Goal: Browse casually: Explore the website without a specific task or goal

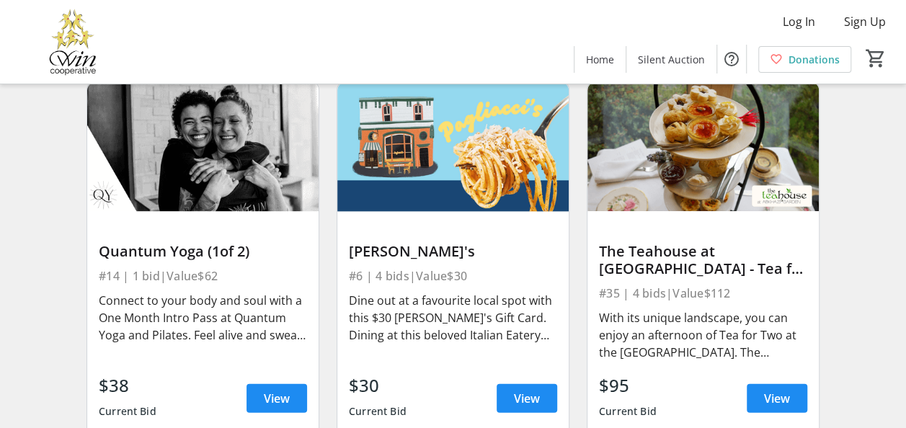
scroll to position [1657, 0]
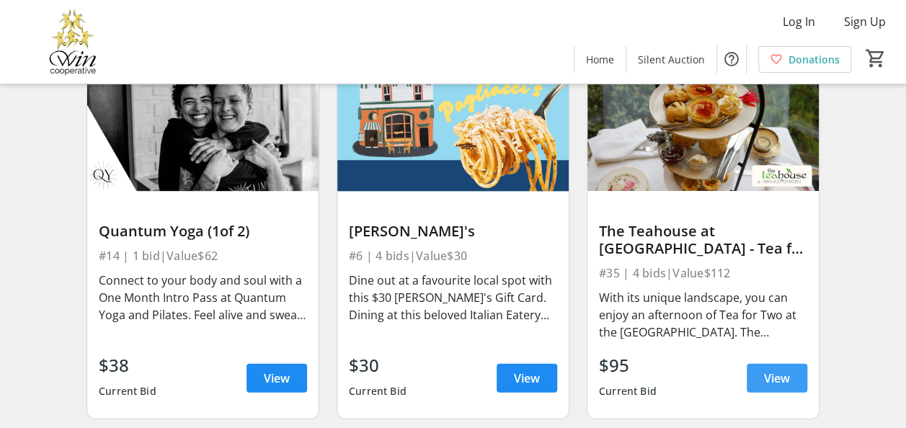
click at [773, 370] on span "View" at bounding box center [777, 378] width 26 height 17
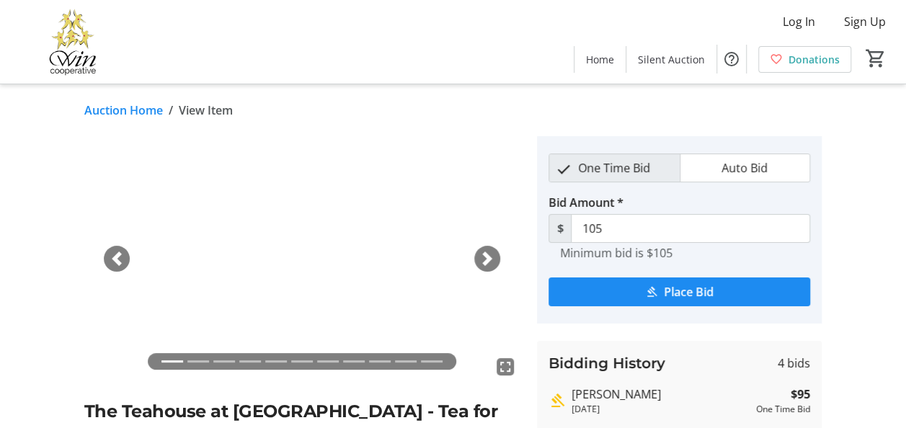
click at [480, 255] on span "button" at bounding box center [487, 258] width 14 height 14
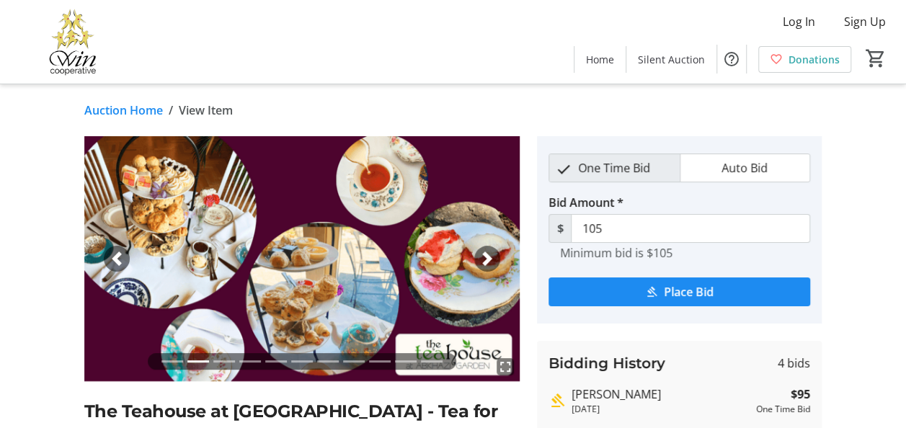
click at [480, 255] on span "button" at bounding box center [487, 258] width 14 height 14
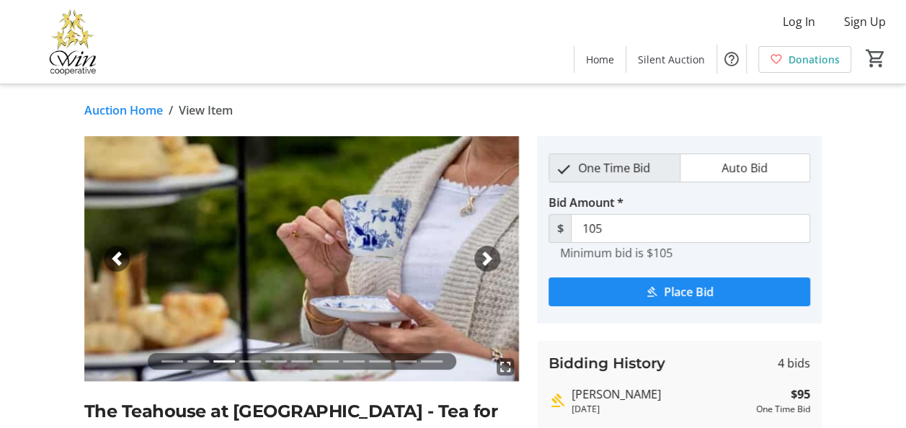
click at [480, 255] on span "button" at bounding box center [487, 258] width 14 height 14
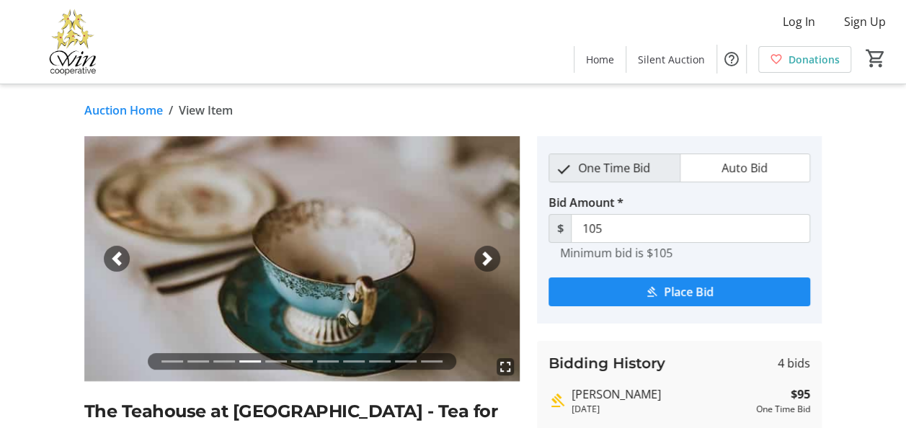
click at [480, 255] on span "button" at bounding box center [487, 258] width 14 height 14
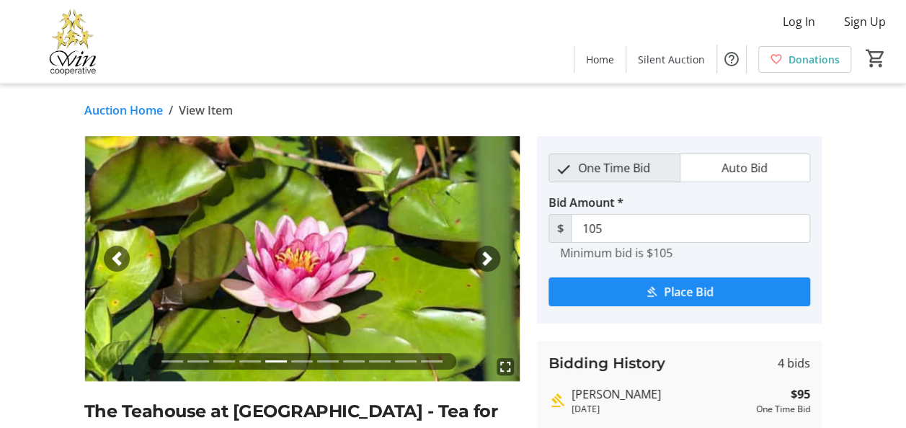
click at [480, 255] on span "button" at bounding box center [487, 258] width 14 height 14
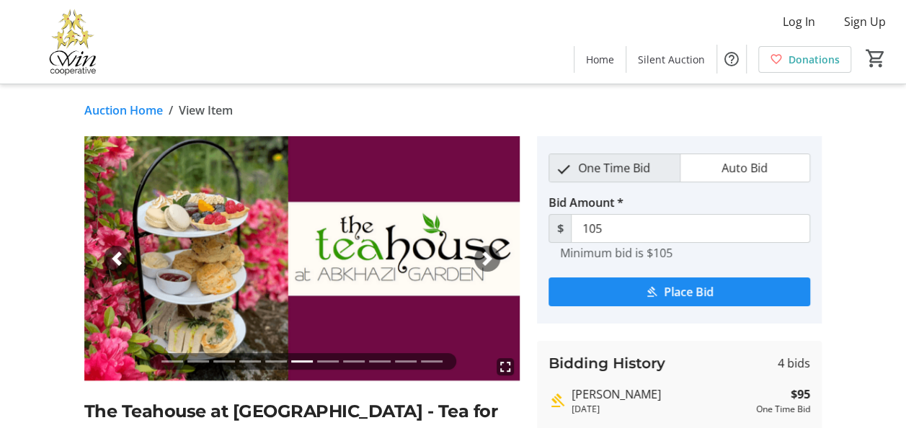
click at [480, 255] on span "button" at bounding box center [487, 258] width 14 height 14
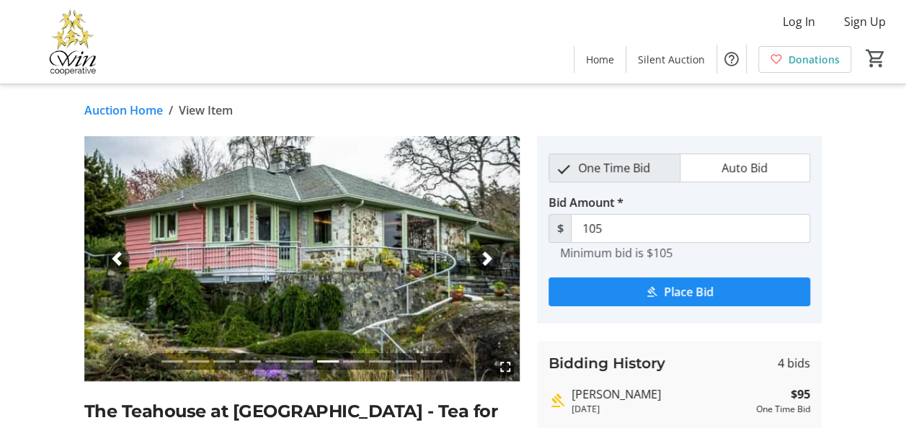
click at [480, 255] on span "button" at bounding box center [487, 258] width 14 height 14
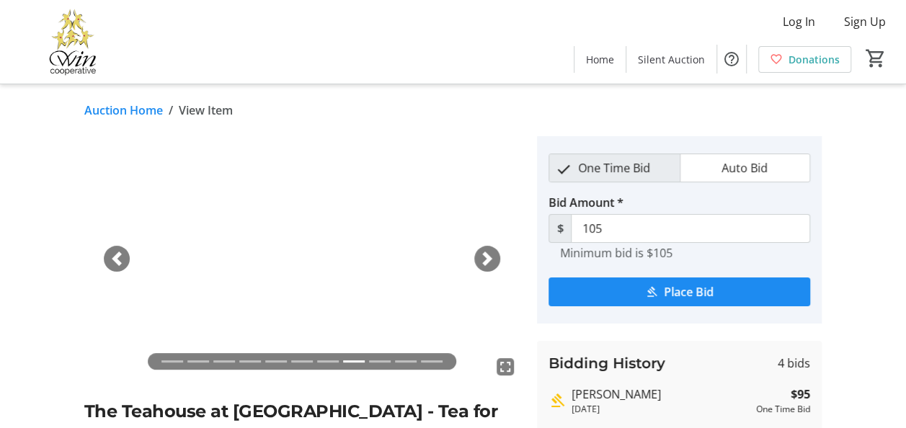
click at [480, 255] on span "button" at bounding box center [487, 258] width 14 height 14
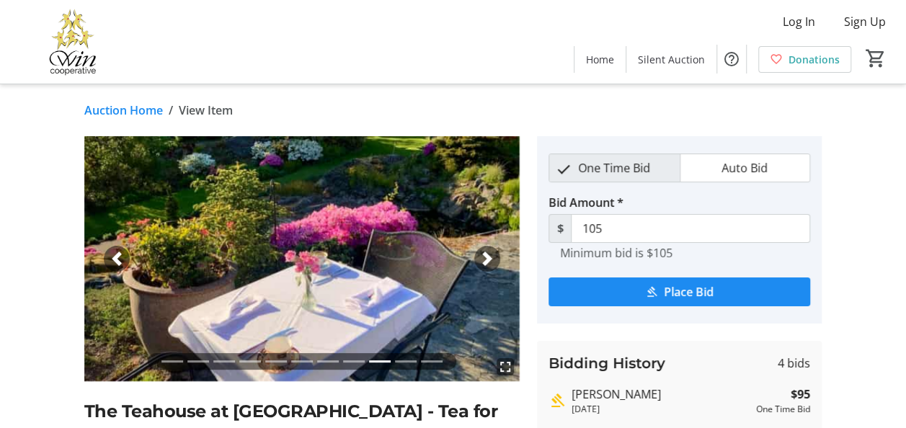
click at [480, 255] on span "button" at bounding box center [487, 258] width 14 height 14
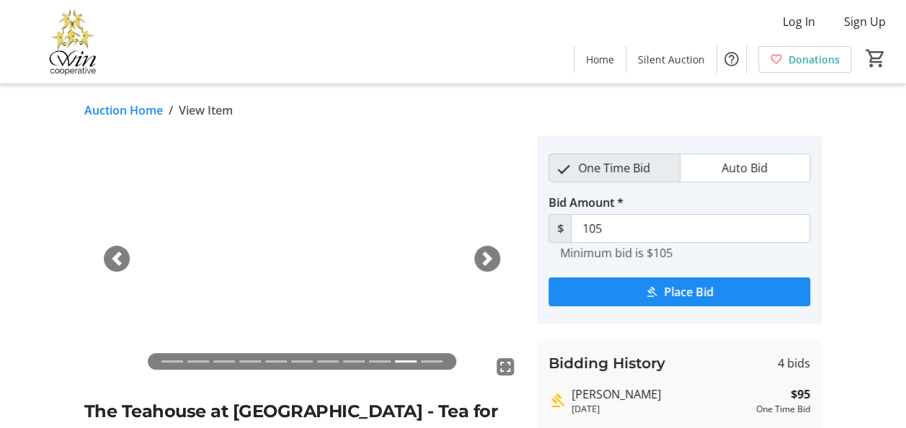
click at [480, 255] on span "button" at bounding box center [487, 258] width 14 height 14
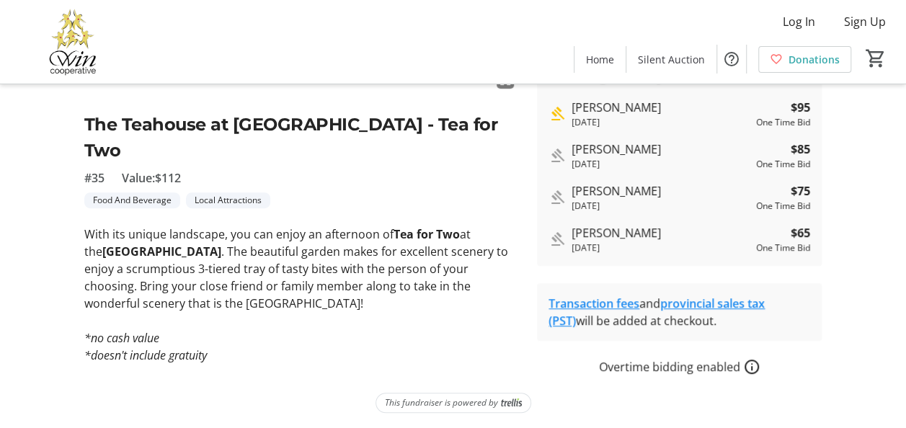
scroll to position [288, 0]
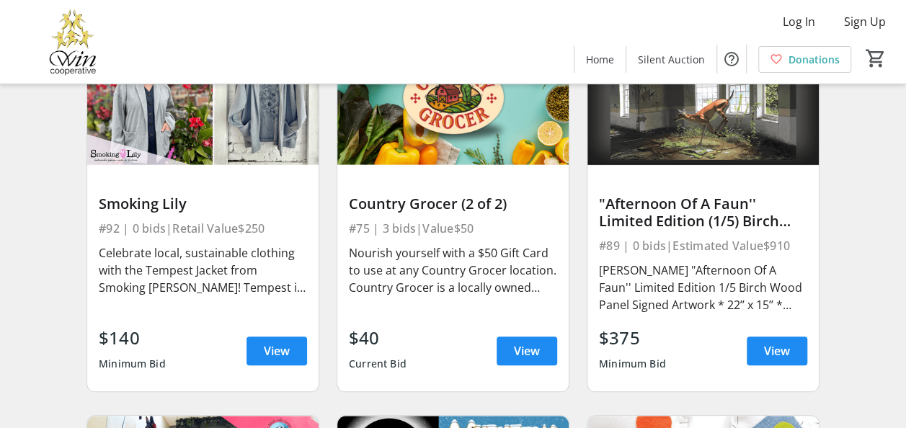
scroll to position [11437, 0]
